Goal: Information Seeking & Learning: Learn about a topic

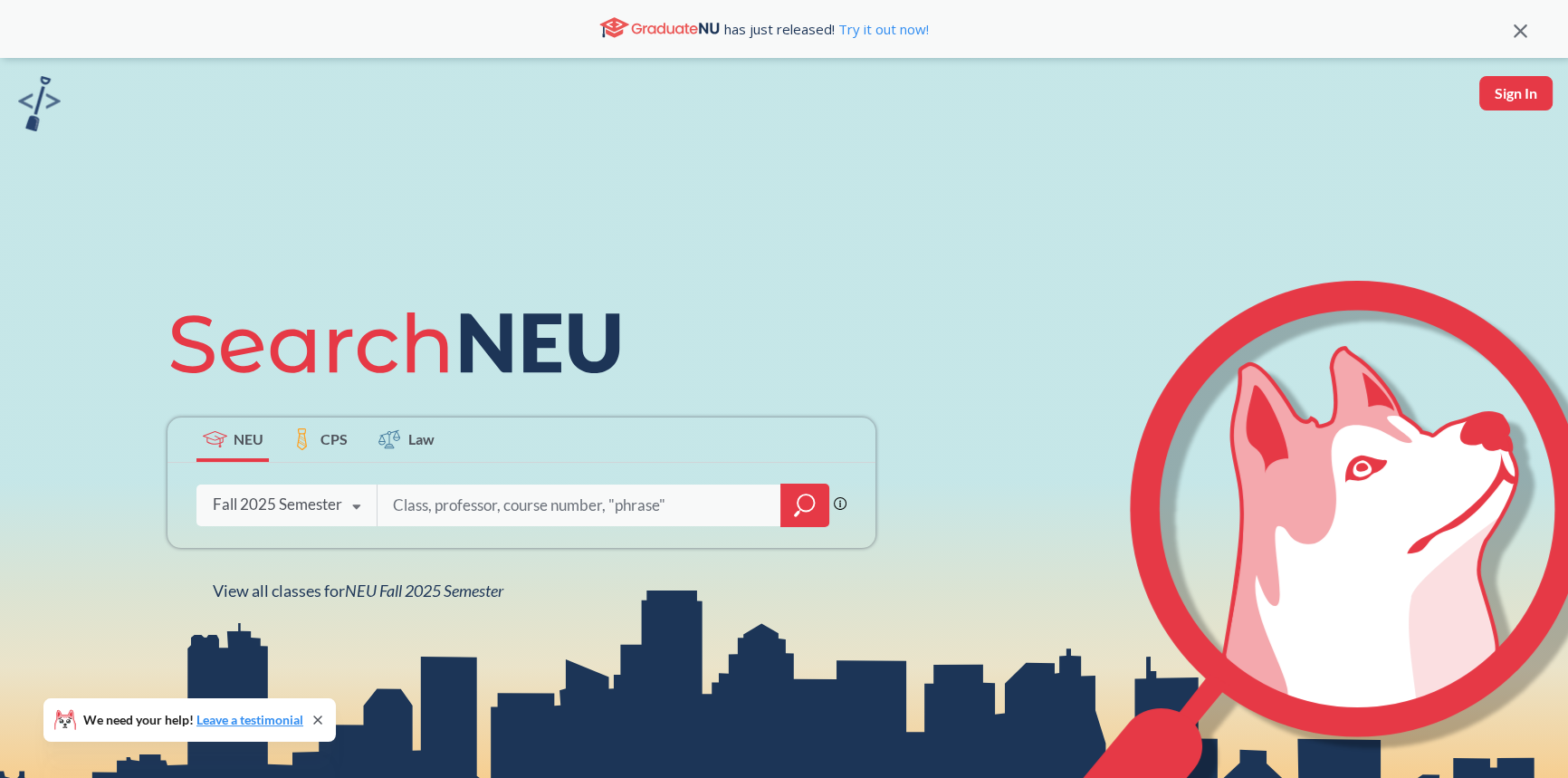
click at [428, 493] on input "search" at bounding box center [579, 505] width 377 height 38
type input "psychology through film"
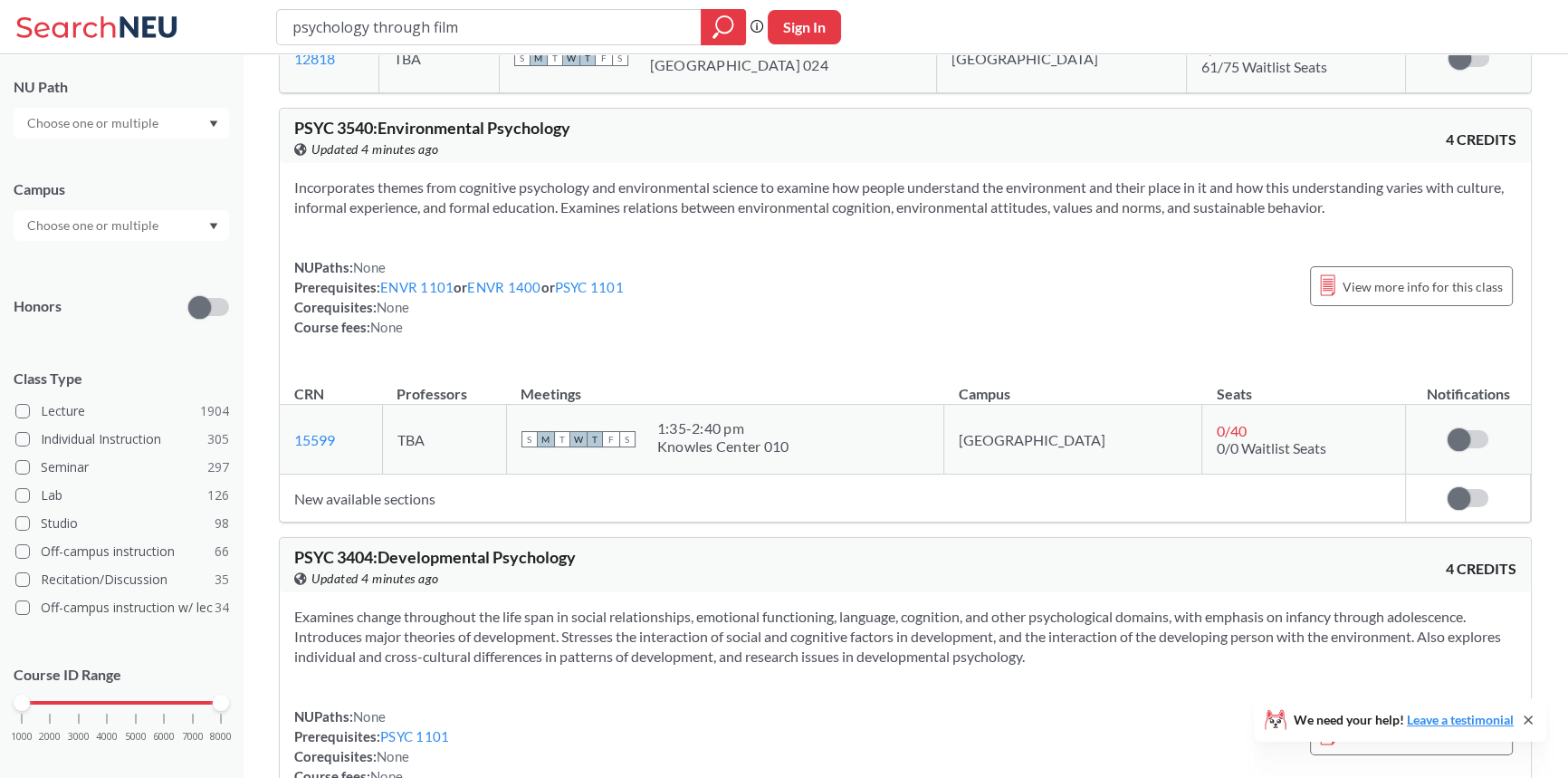
scroll to position [281, 0]
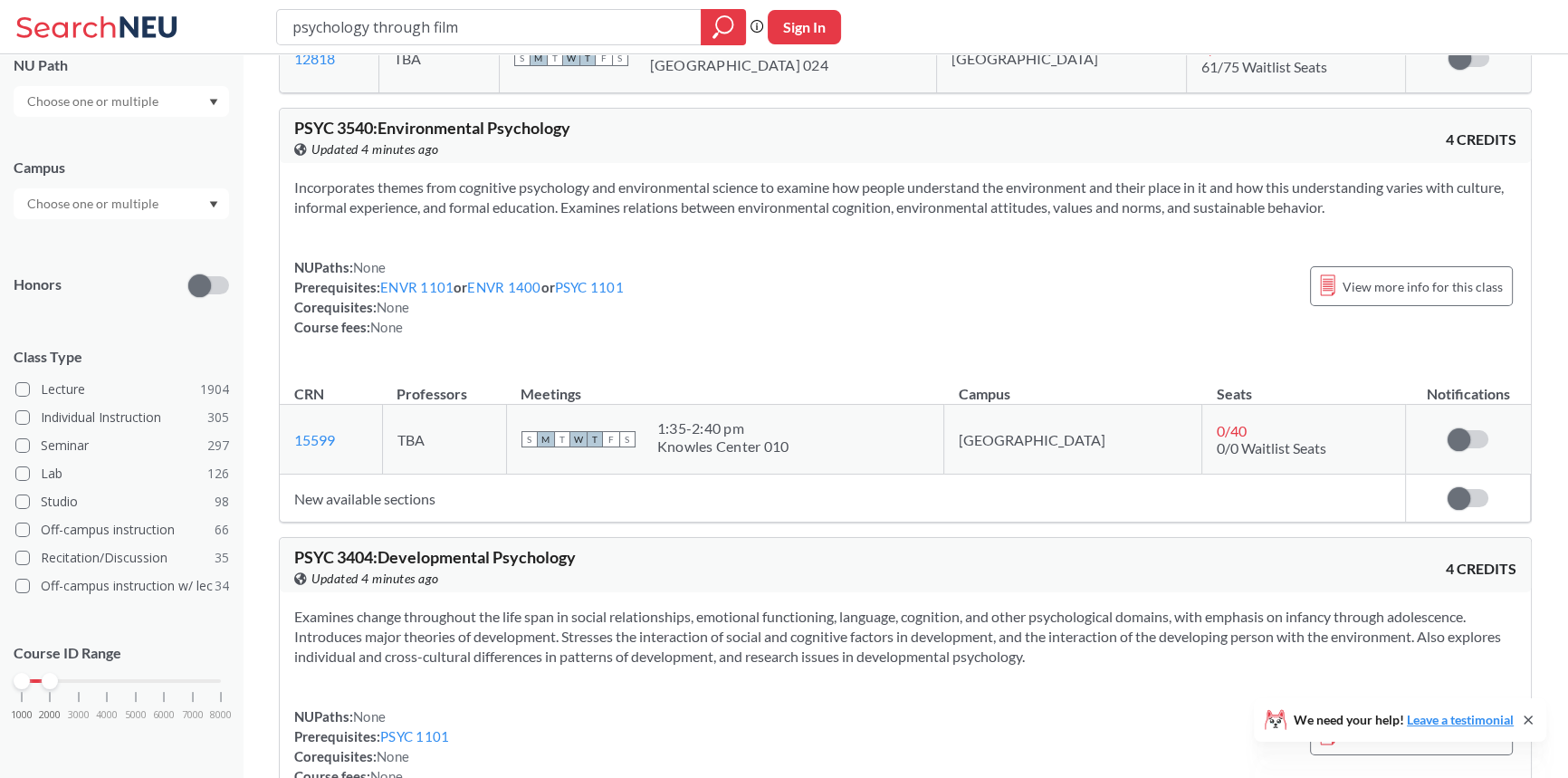
drag, startPoint x: 213, startPoint y: 689, endPoint x: 56, endPoint y: 698, distance: 157.3
click at [56, 698] on div "1000 2000 3000 4000 5000 6000 7000 8000" at bounding box center [121, 715] width 215 height 81
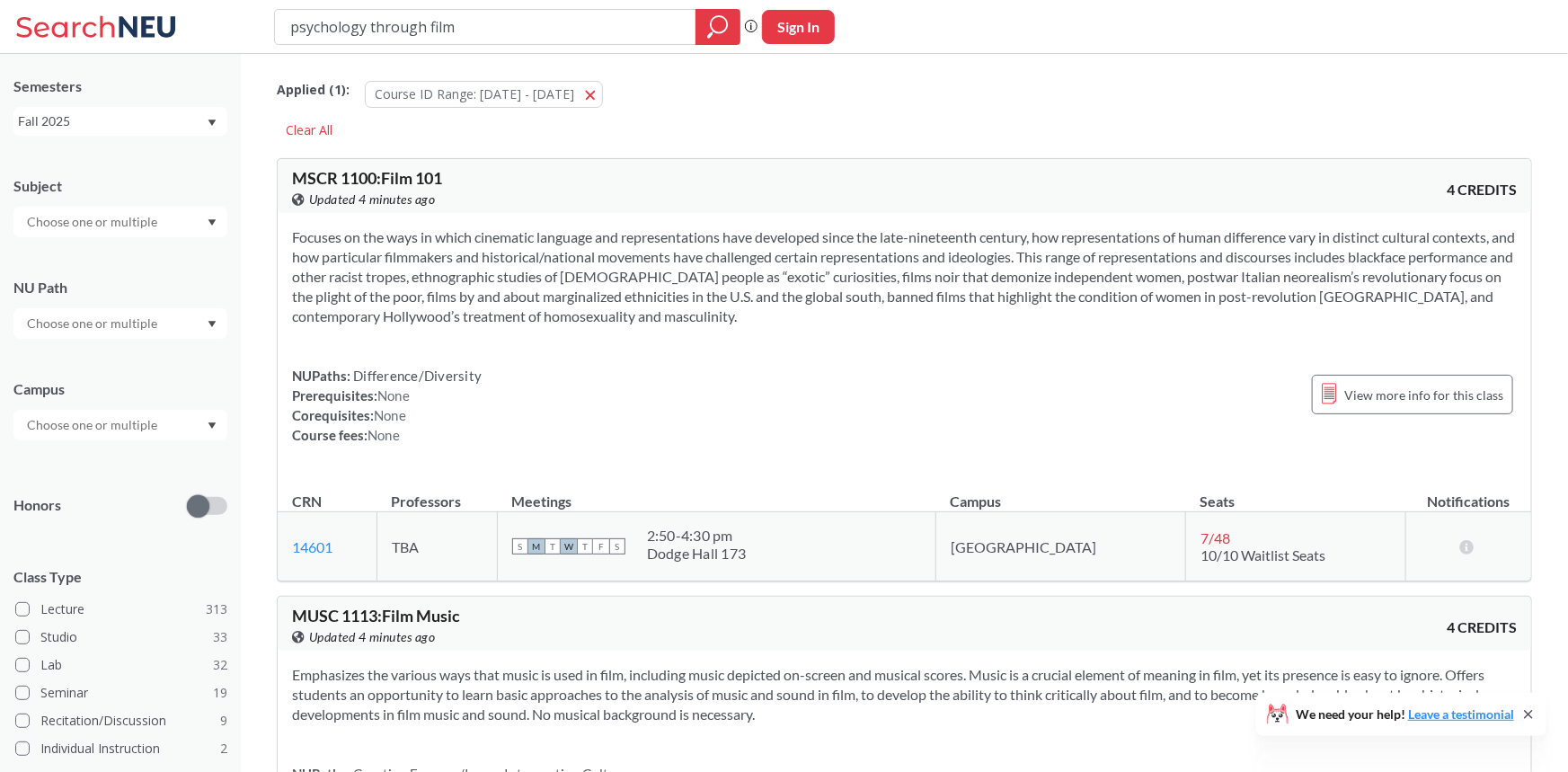
scroll to position [223, 0]
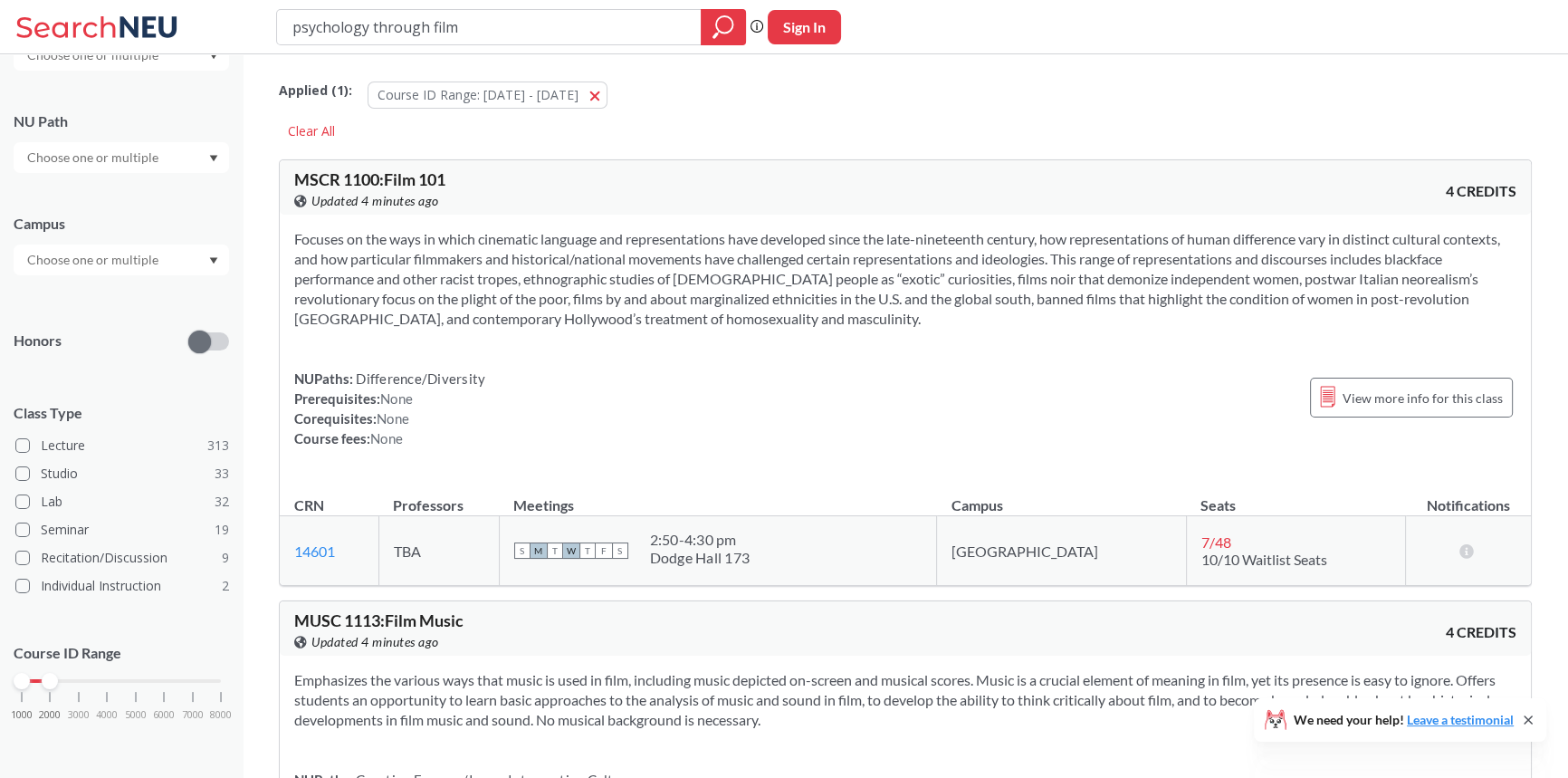
click at [216, 253] on div at bounding box center [121, 260] width 215 height 30
click at [145, 308] on div "[GEOGRAPHIC_DATA] ( 351 )" at bounding box center [125, 301] width 205 height 20
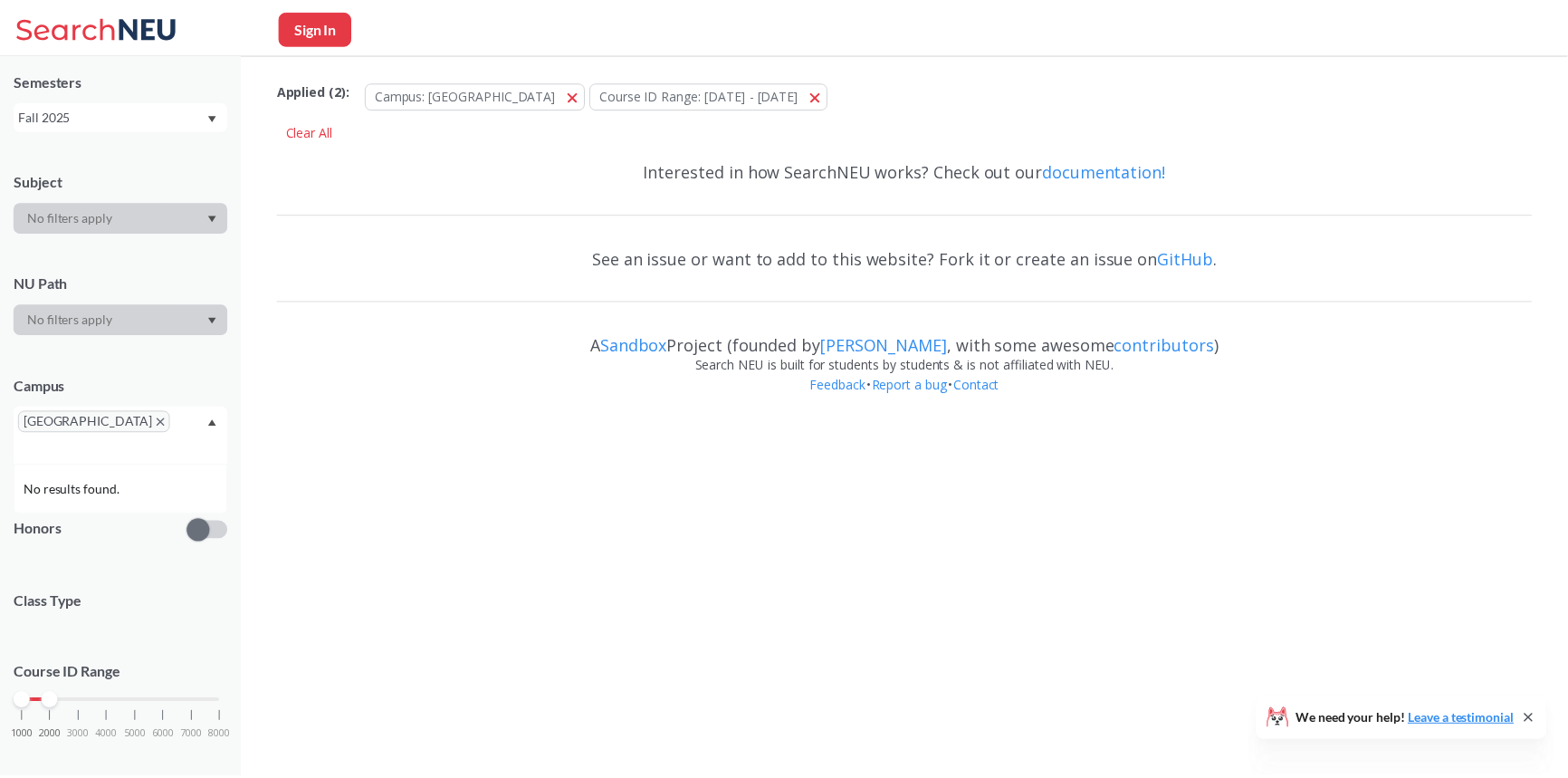
scroll to position [202, 0]
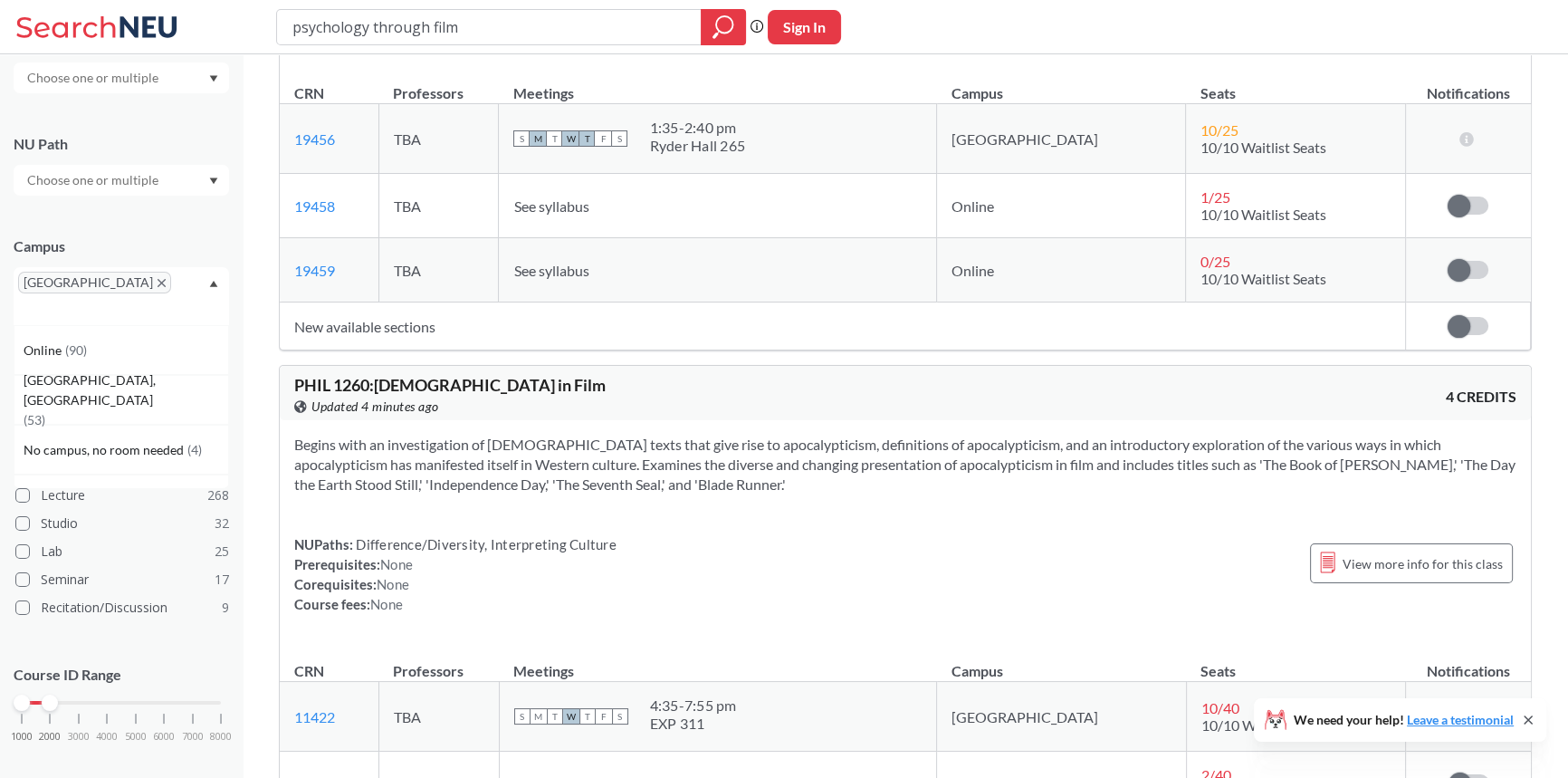
drag, startPoint x: 570, startPoint y: 169, endPoint x: 560, endPoint y: 172, distance: 10.4
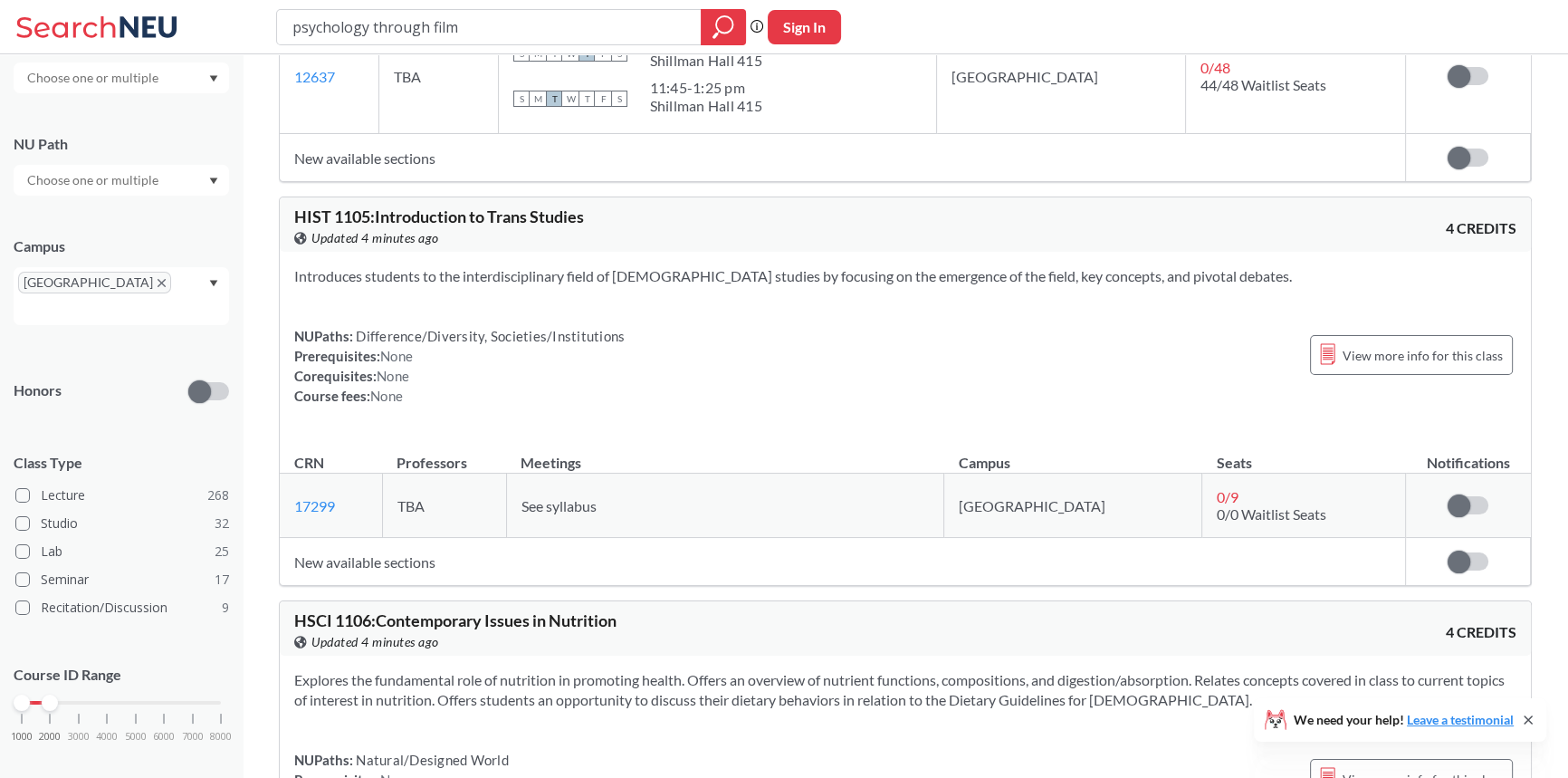
scroll to position [1290, 0]
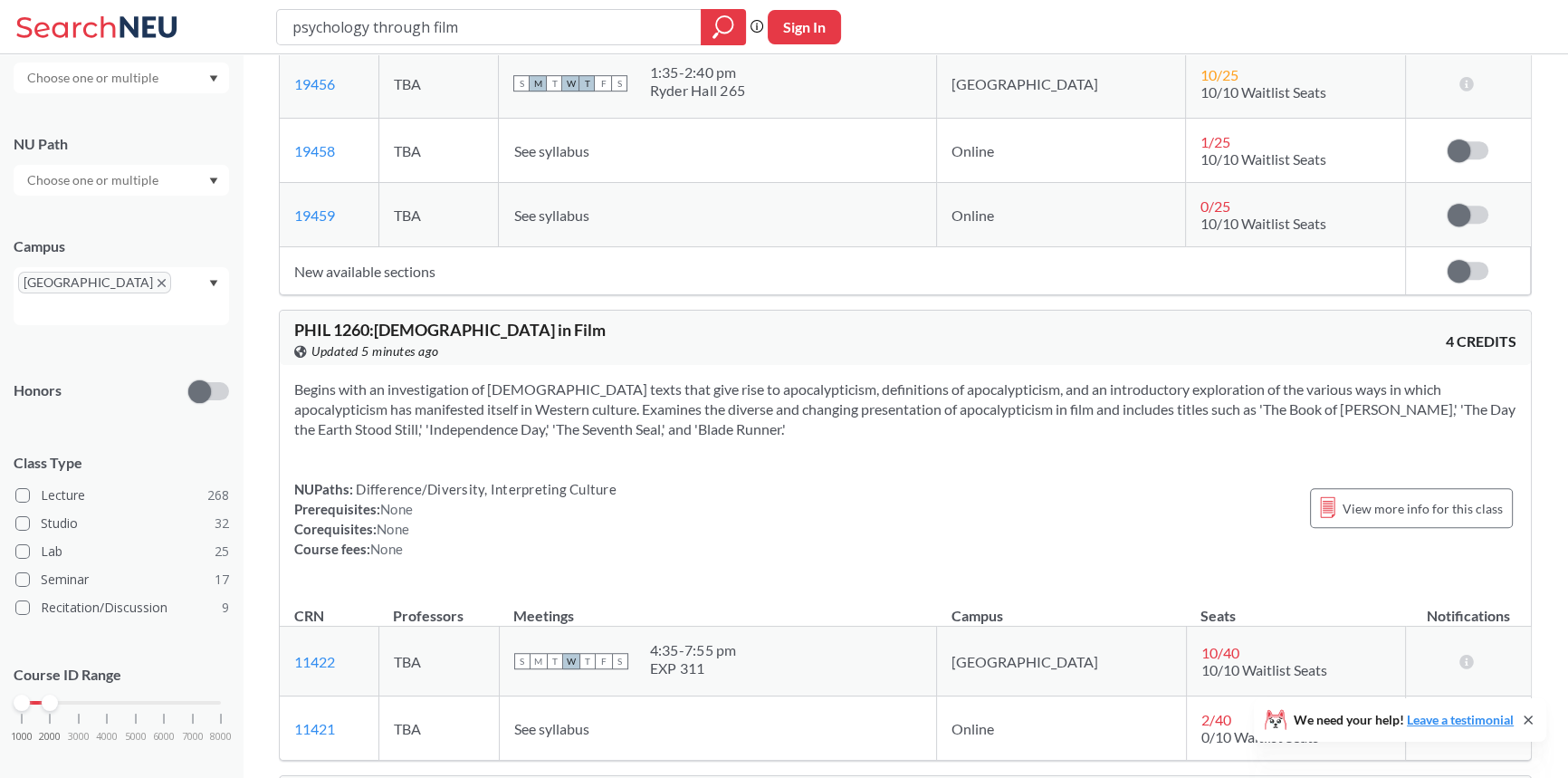
click at [911, 550] on div "NUPaths: Difference/Diversity, Interpreting Culture Prerequisites: None Corequi…" at bounding box center [905, 518] width 1222 height 79
click at [714, 670] on div "EXP 311" at bounding box center [693, 668] width 87 height 18
drag, startPoint x: 714, startPoint y: 670, endPoint x: 760, endPoint y: 663, distance: 46.5
click at [737, 663] on div "EXP 311" at bounding box center [693, 668] width 87 height 18
copy div "EXP 311"
